Goal: Task Accomplishment & Management: Use online tool/utility

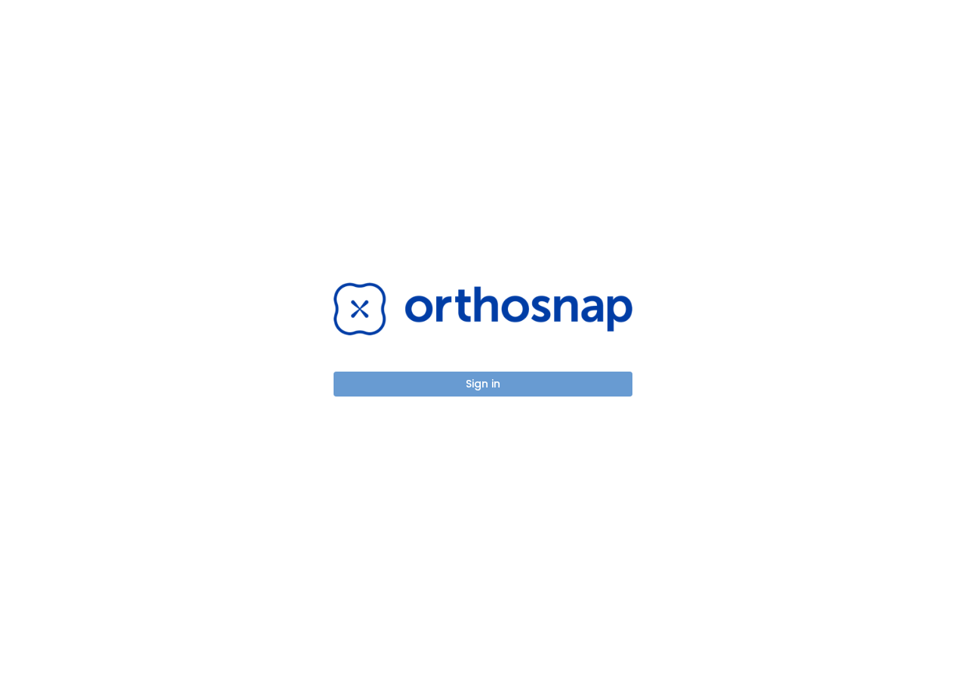
click at [582, 383] on button "Sign in" at bounding box center [483, 383] width 299 height 25
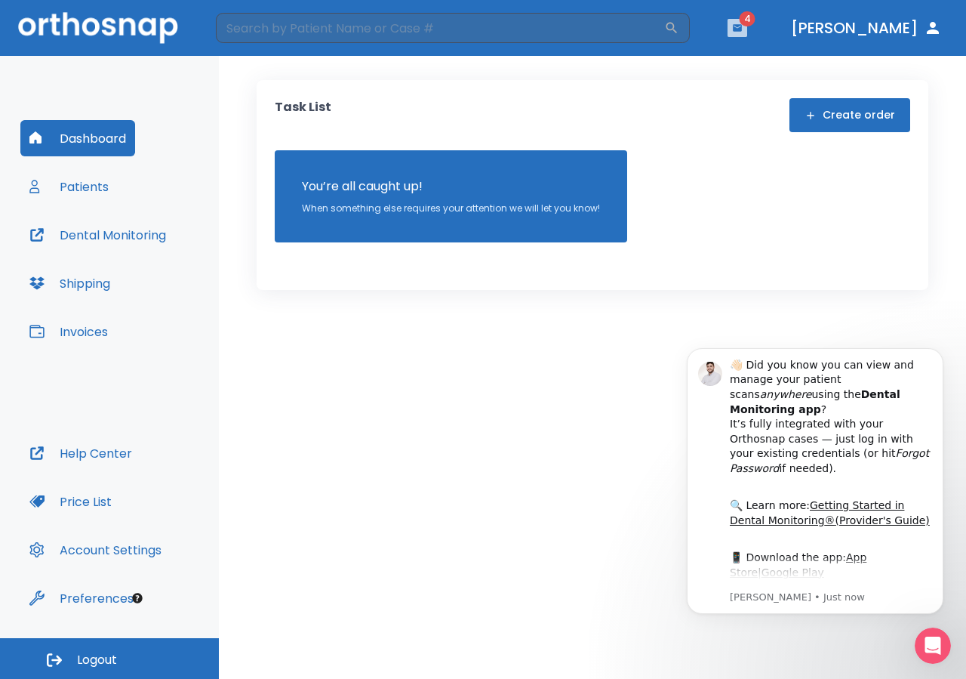
click at [743, 32] on icon "button" at bounding box center [737, 28] width 11 height 11
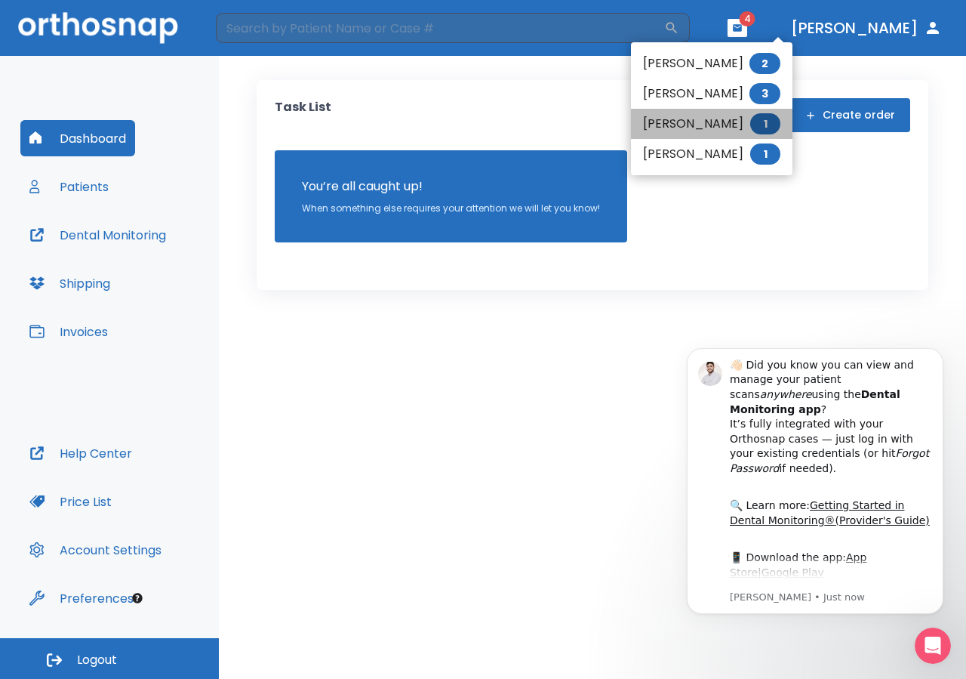
click at [775, 122] on span "1" at bounding box center [765, 123] width 30 height 21
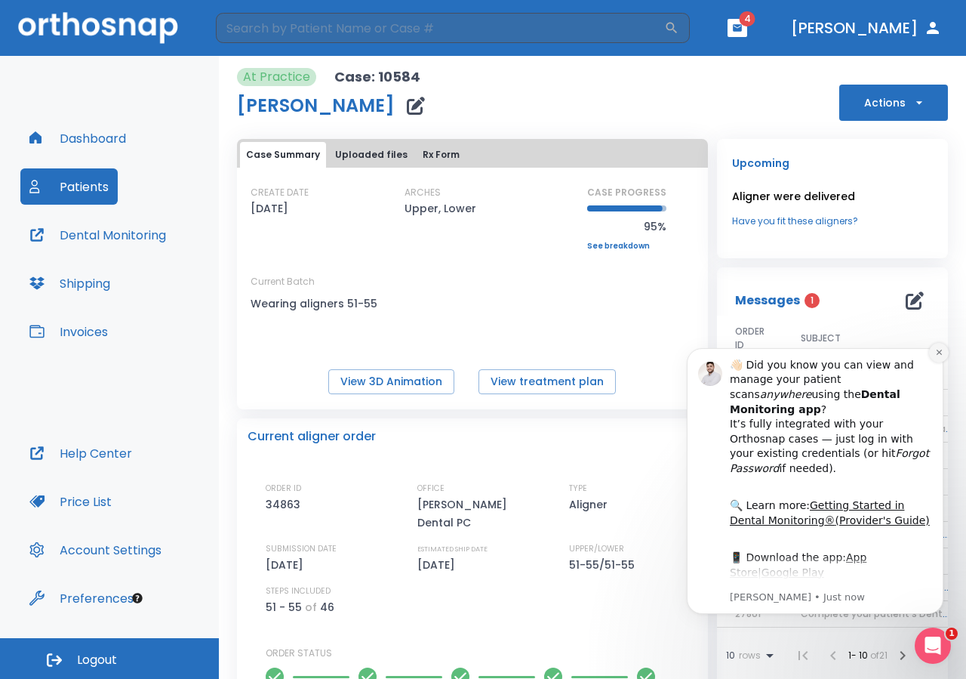
click at [937, 353] on icon "Dismiss notification" at bounding box center [939, 352] width 8 height 8
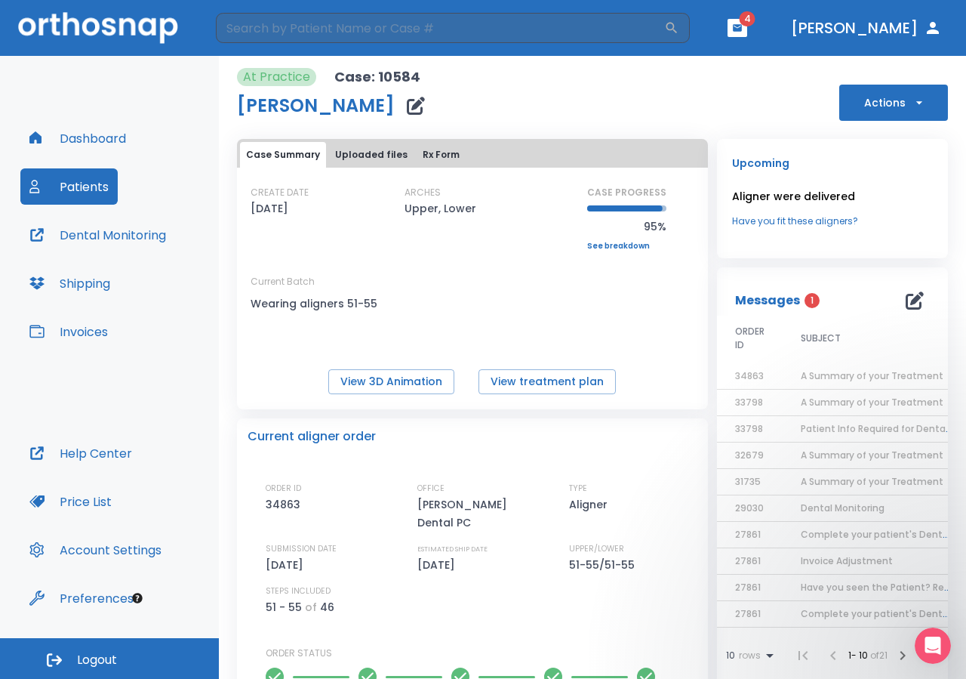
click at [907, 378] on span "A Summary of your Treatment" at bounding box center [872, 375] width 143 height 13
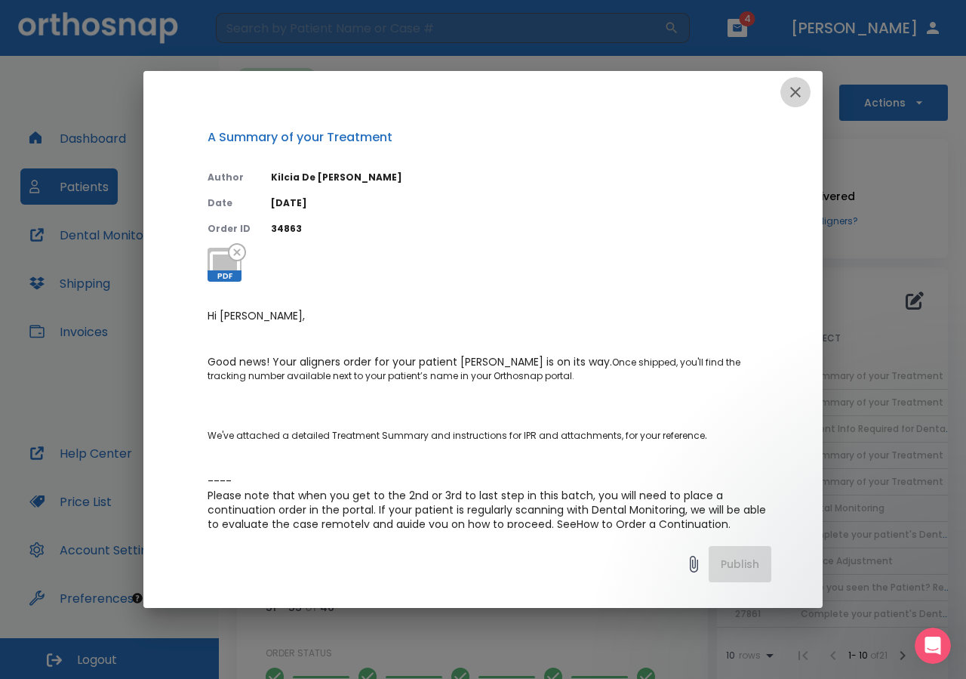
click at [794, 92] on icon "button" at bounding box center [796, 92] width 18 height 18
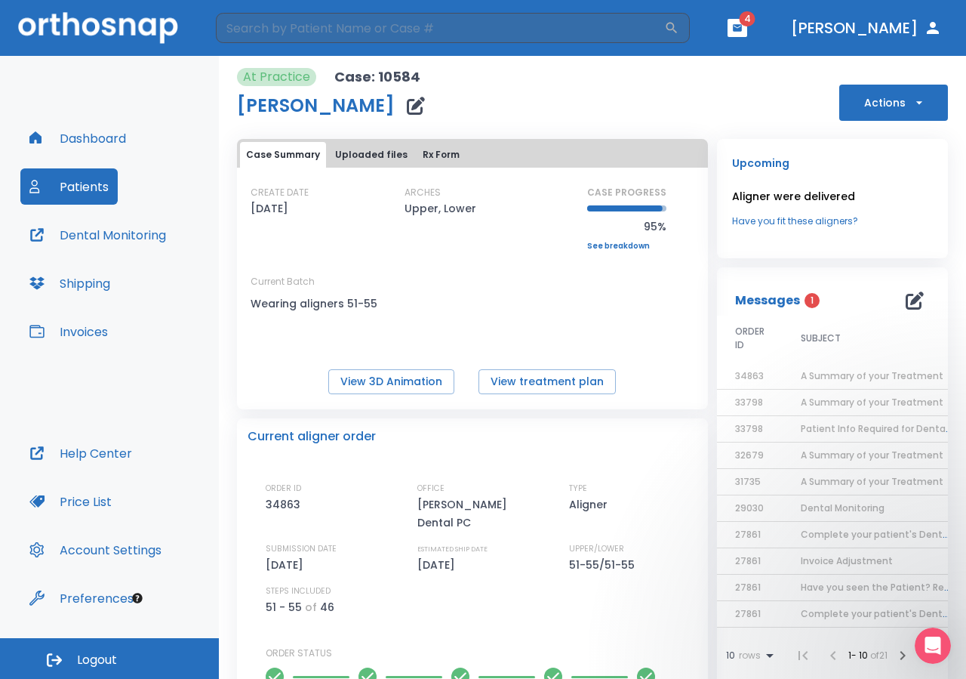
click at [849, 563] on span "Invoice Adjustment" at bounding box center [847, 560] width 92 height 13
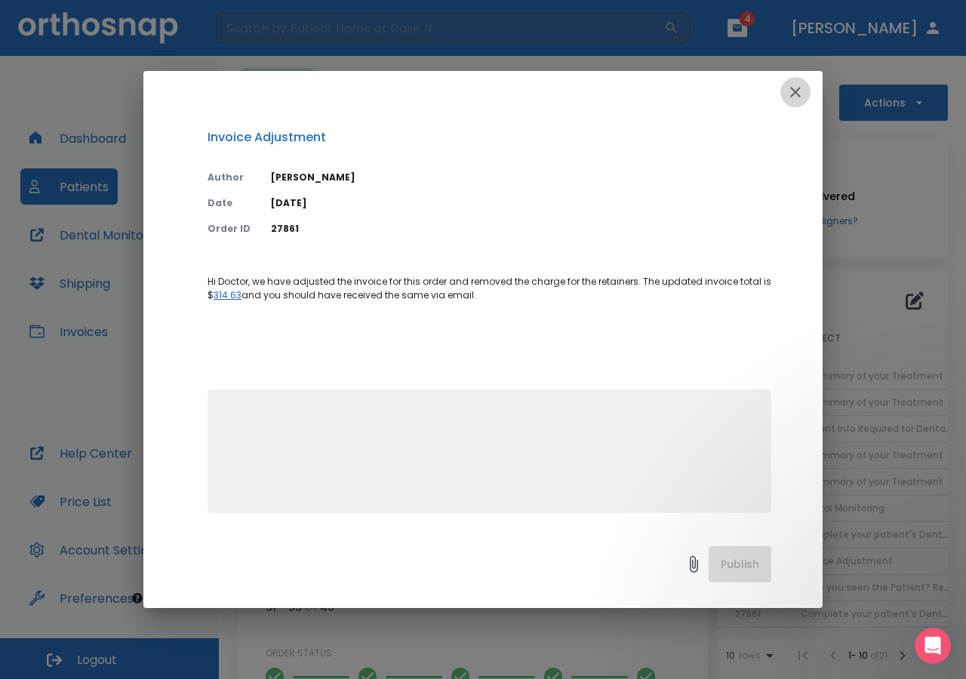
click at [799, 93] on icon "button" at bounding box center [796, 92] width 18 height 18
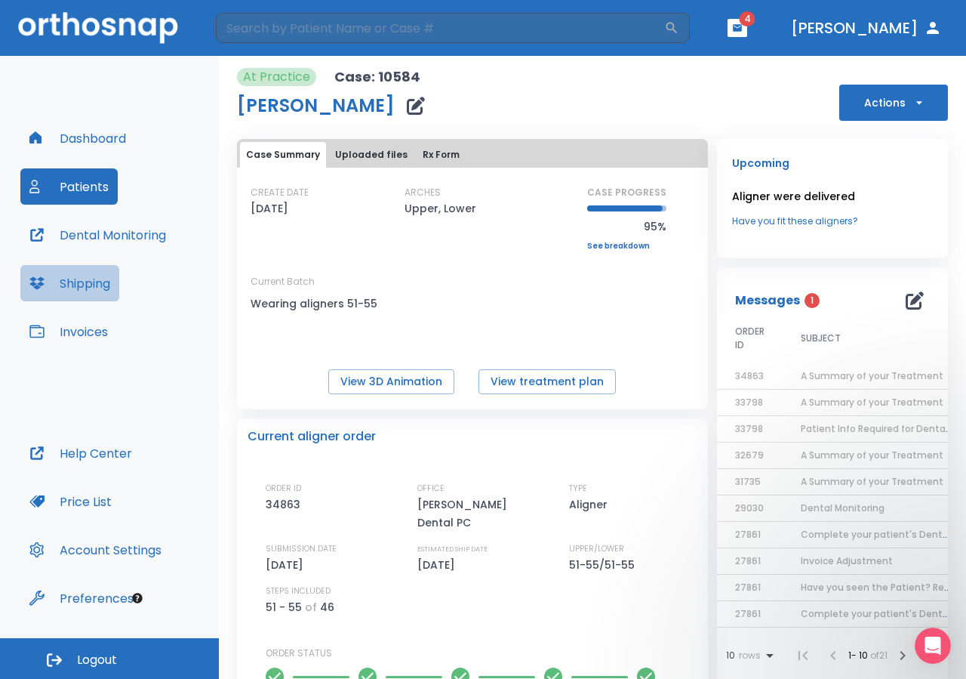
click at [112, 279] on button "Shipping" at bounding box center [69, 283] width 99 height 36
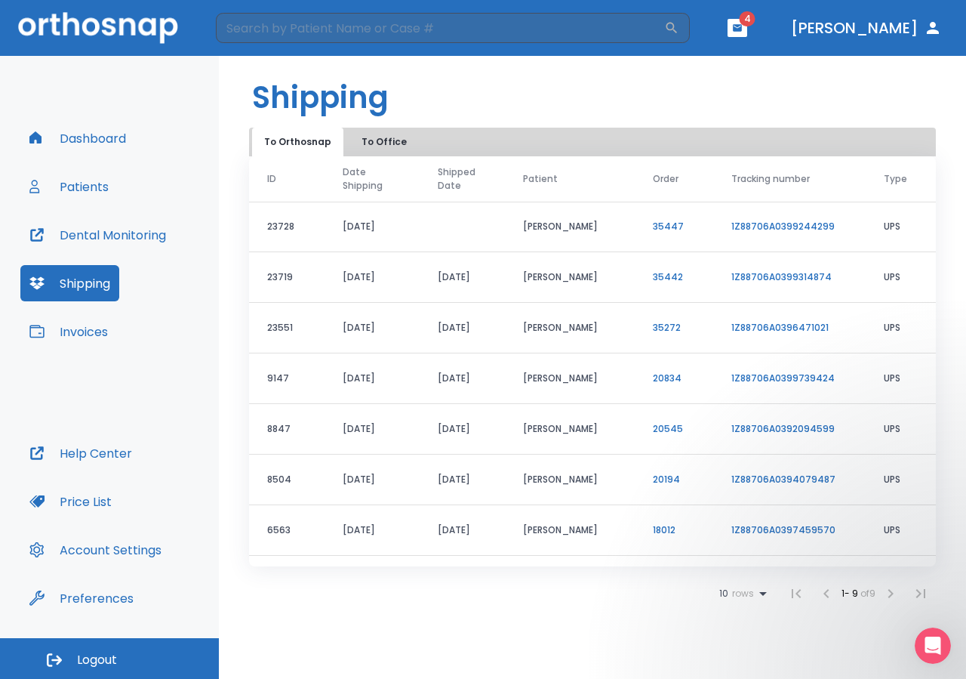
click at [756, 25] on span "4" at bounding box center [748, 18] width 16 height 15
click at [747, 34] on button "button" at bounding box center [738, 28] width 20 height 18
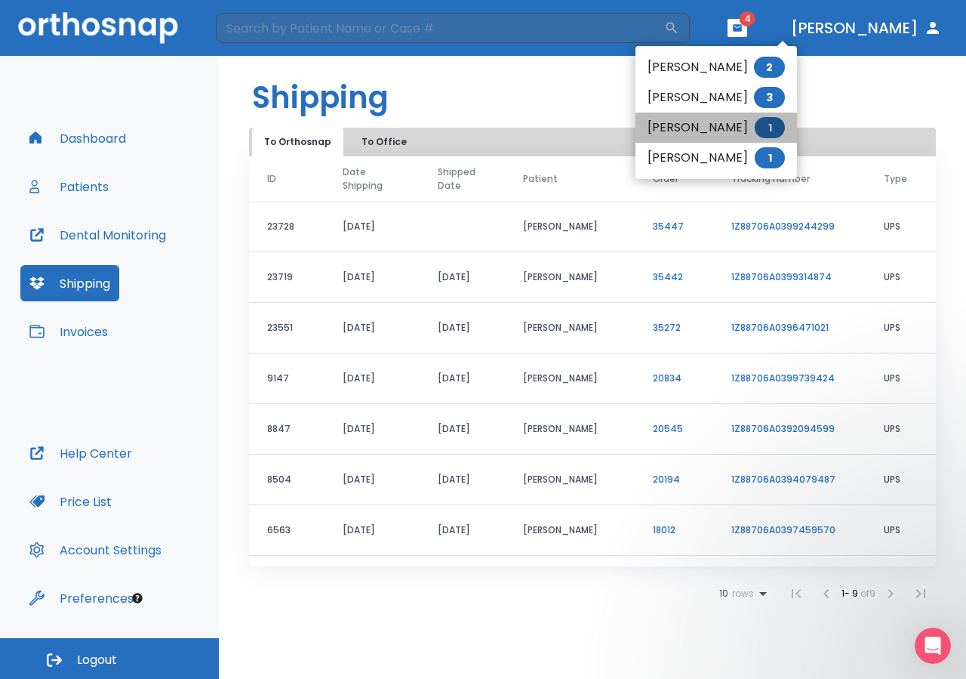
click at [710, 127] on li "[PERSON_NAME] 1" at bounding box center [717, 127] width 162 height 30
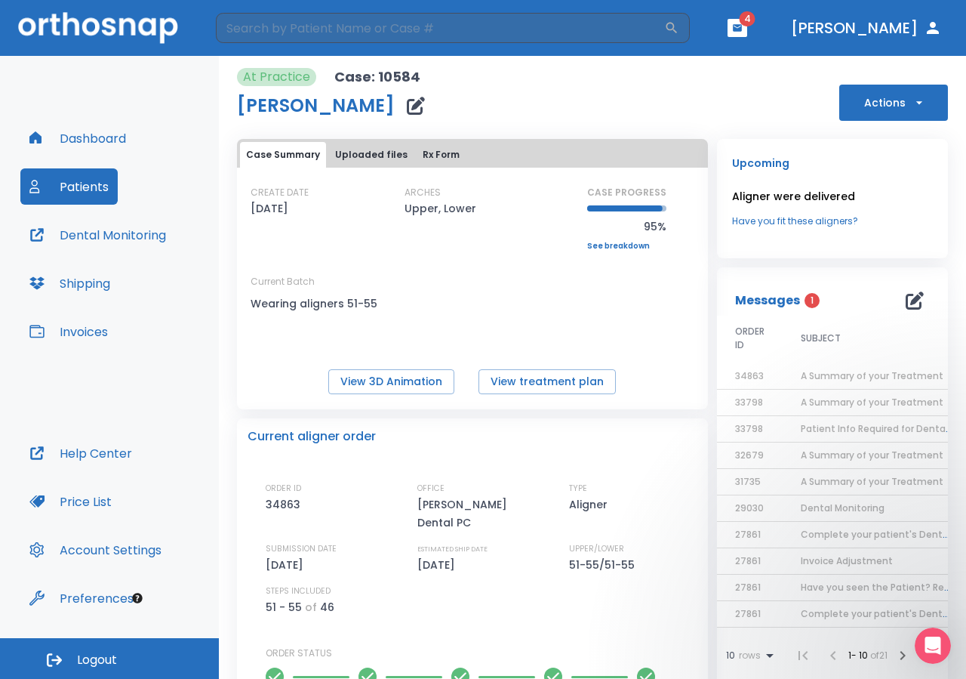
click at [849, 376] on span "A Summary of your Treatment" at bounding box center [872, 375] width 143 height 13
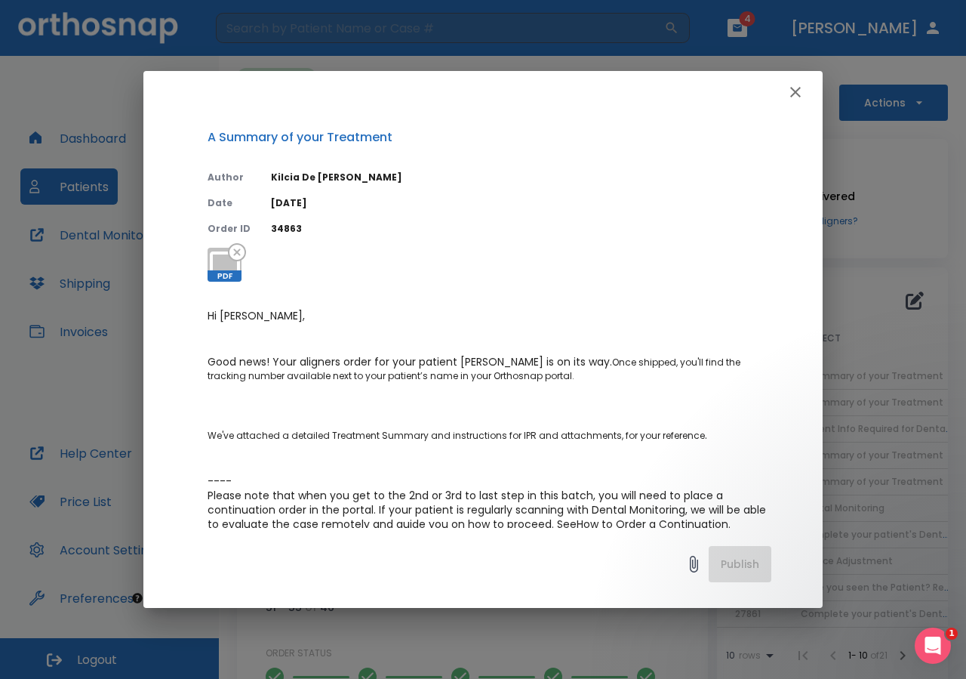
click at [791, 103] on button "button" at bounding box center [796, 92] width 30 height 30
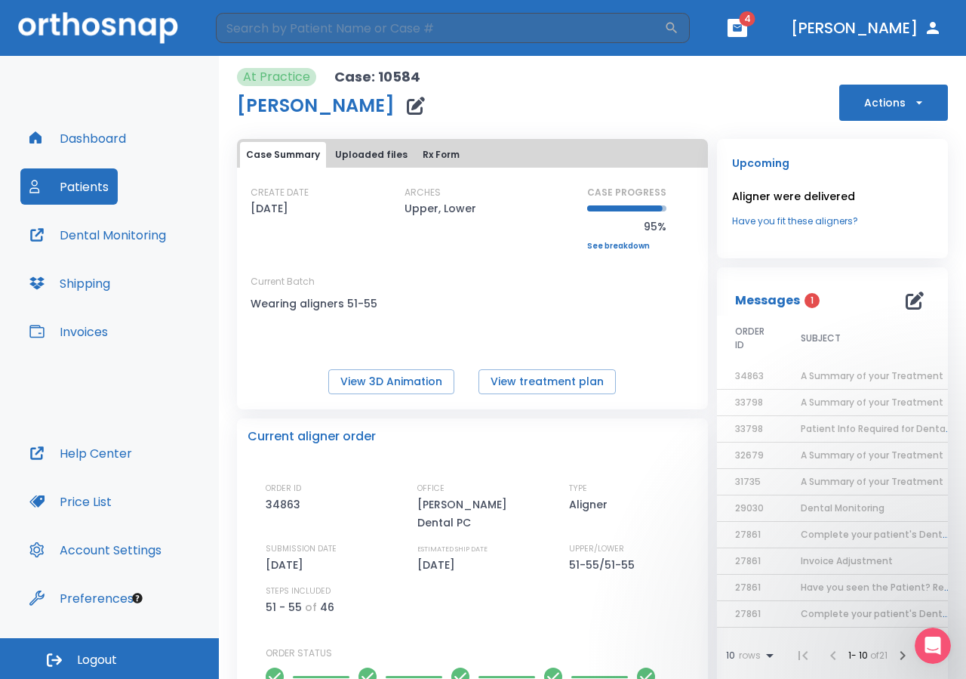
click at [532, 314] on div "CREATE DATE [DATE] ARCHES Upper, Lower CASE PROGRESS 95% Upper progress (Est. 6…" at bounding box center [472, 262] width 471 height 153
click at [895, 104] on button "Actions" at bounding box center [893, 103] width 109 height 36
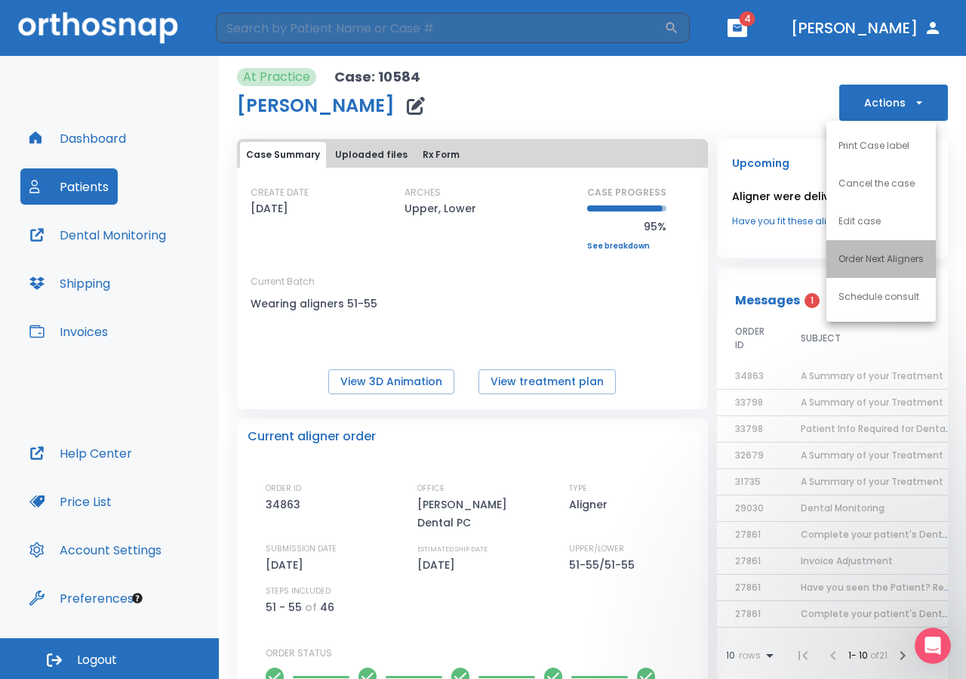
click at [886, 255] on p "Order Next Aligners" at bounding box center [881, 259] width 85 height 14
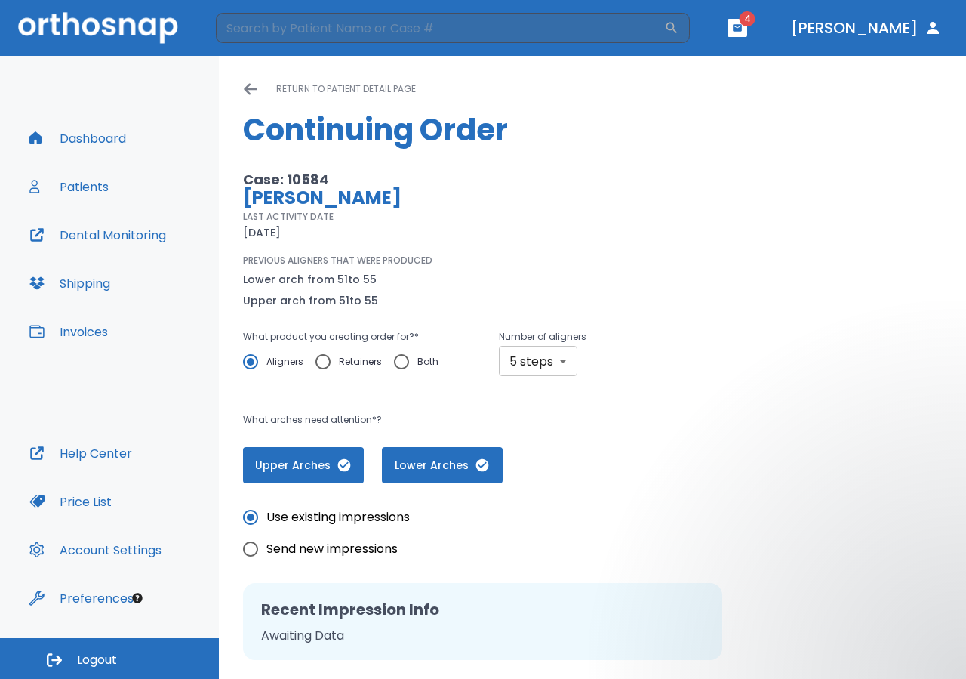
click at [560, 361] on body "​ 4 [PERSON_NAME] Dashboard Patients Dental Monitoring Shipping Invoices Help C…" at bounding box center [483, 339] width 966 height 679
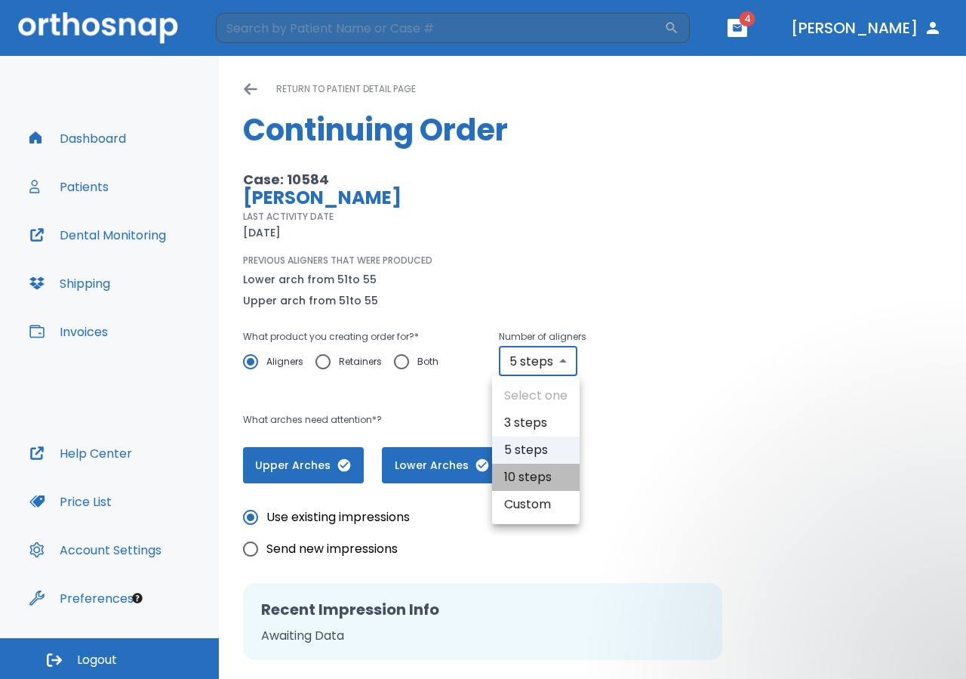
click at [536, 477] on li "10 steps" at bounding box center [536, 477] width 88 height 27
type input "10"
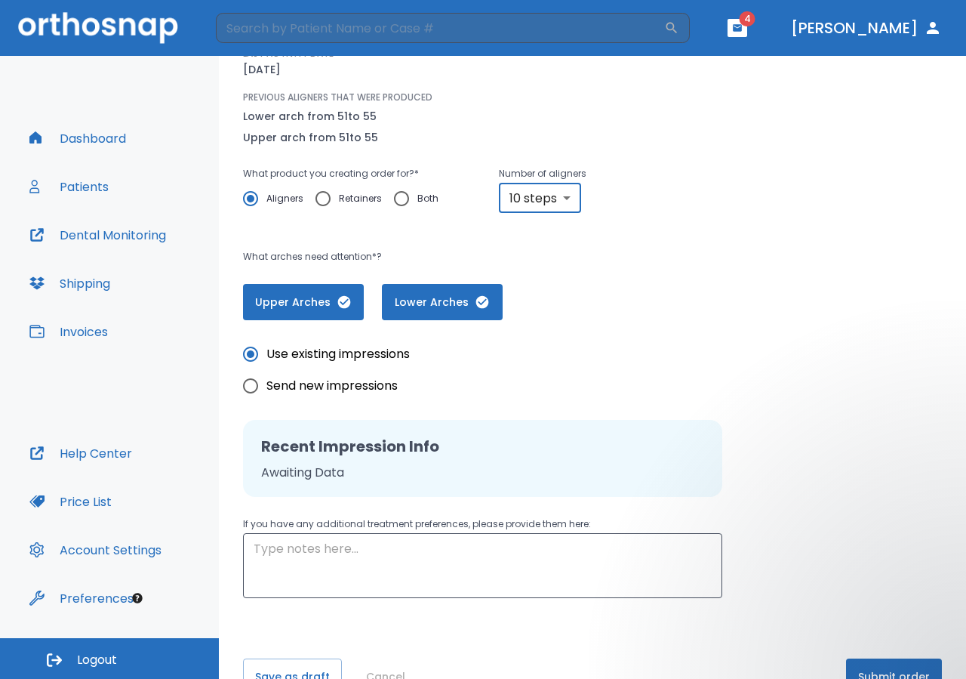
scroll to position [203, 0]
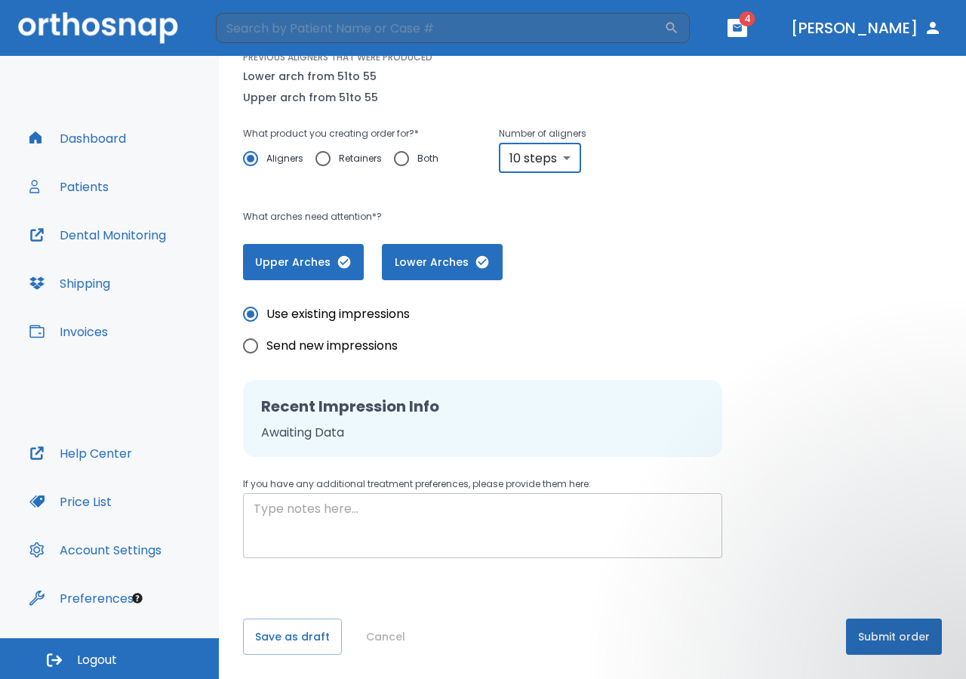
click at [474, 541] on textarea at bounding box center [483, 526] width 458 height 52
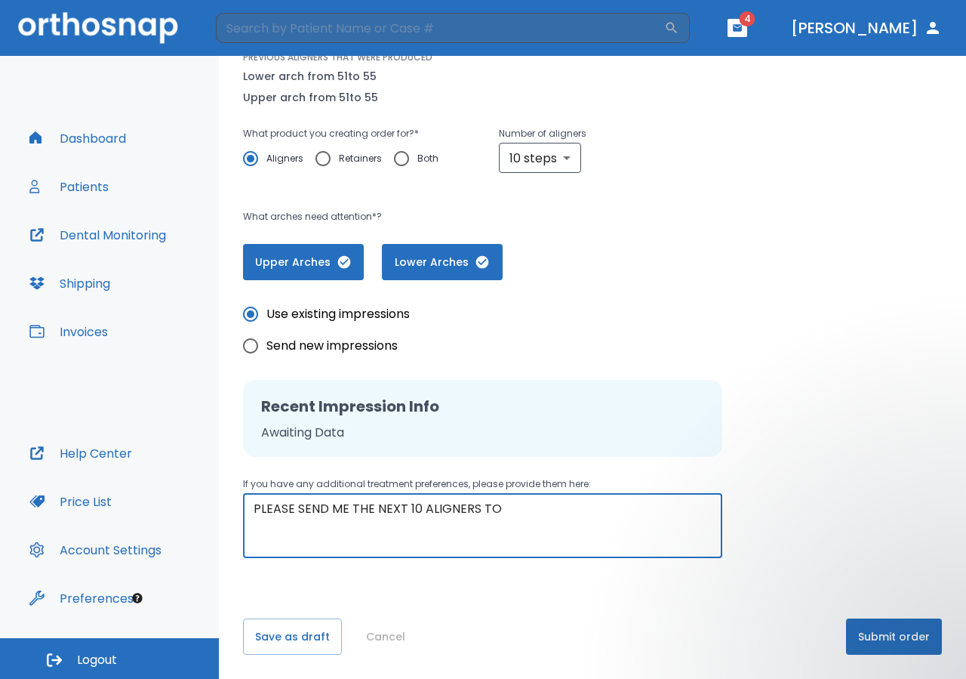
click at [415, 507] on textarea "PLEASE SEND ME THE NEXT 10 ALIGNERS TO" at bounding box center [483, 526] width 458 height 52
type textarea "PLEASE SEND ME THE NEXT 5 ALIGNERS TO"
click at [565, 158] on body "​ 4 [PERSON_NAME] Dashboard Patients Dental Monitoring Shipping Invoices Help C…" at bounding box center [483, 339] width 966 height 679
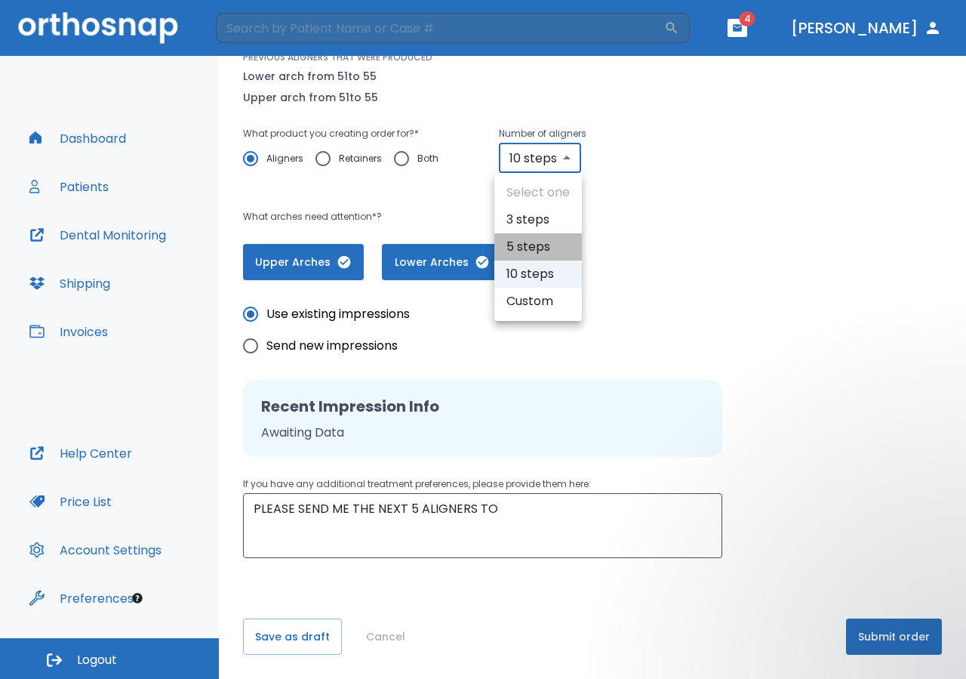
click at [534, 248] on li "5 steps" at bounding box center [538, 246] width 88 height 27
type input "5"
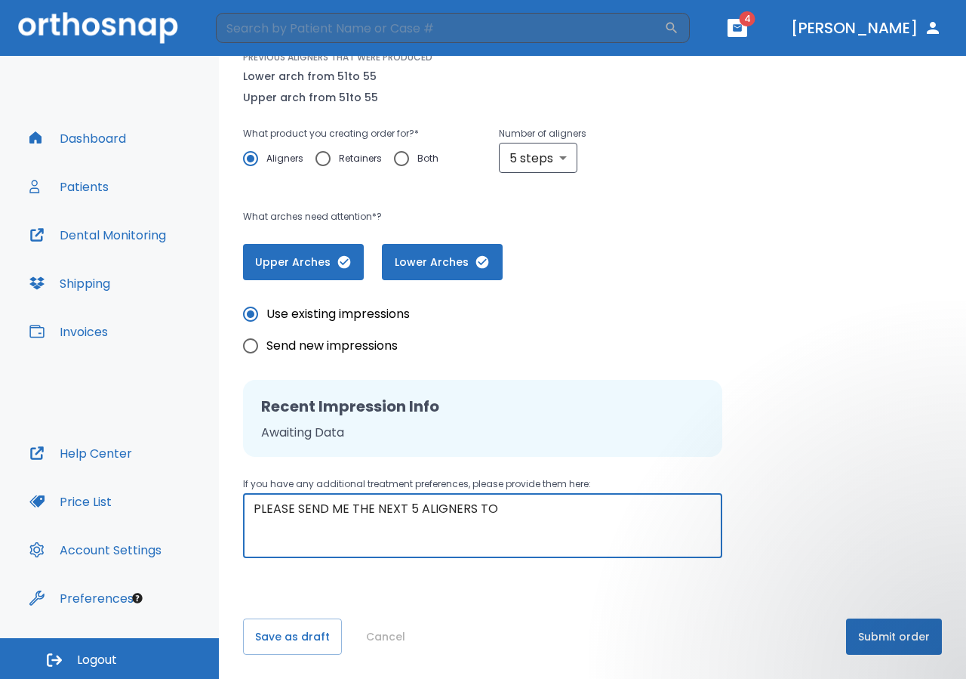
click at [510, 510] on textarea "PLEASE SEND ME THE NEXT 5 ALIGNERS TO" at bounding box center [483, 526] width 458 height 52
click at [521, 506] on textarea "PLEASE SEND ME THE NEXT 5 ALIGNERS TO THIDS PT THANK YOU !" at bounding box center [483, 526] width 458 height 52
type textarea "PLEASE SEND ME THE NEXT 5 ALIGNERS TO THIS PT THANK YOU !"
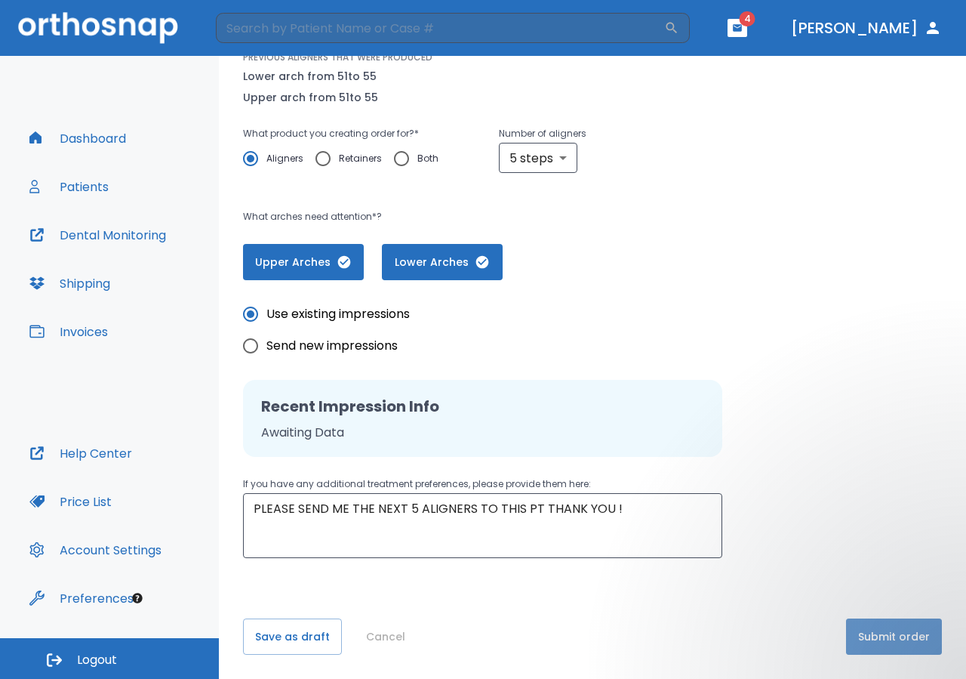
click at [919, 636] on button "Submit order" at bounding box center [894, 636] width 96 height 36
